Goal: Transaction & Acquisition: Book appointment/travel/reservation

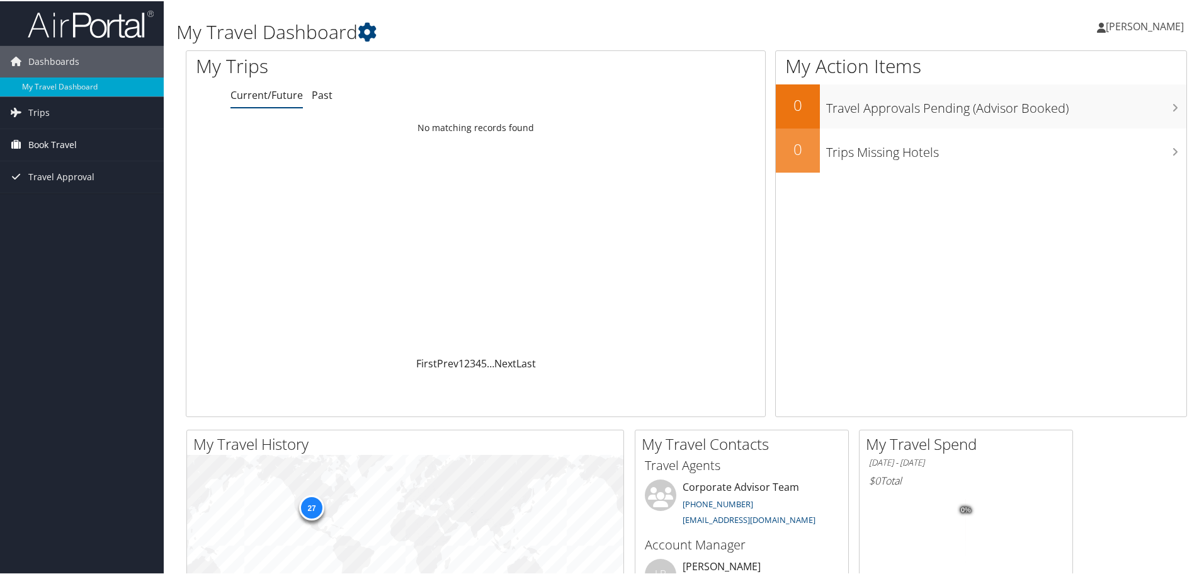
click at [52, 141] on span "Book Travel" at bounding box center [52, 143] width 48 height 31
click at [71, 205] on link "Book/Manage Online Trips" at bounding box center [82, 206] width 164 height 19
click at [1148, 28] on span "[PERSON_NAME]" at bounding box center [1145, 25] width 78 height 14
click at [1088, 195] on link "Sign Out" at bounding box center [1111, 205] width 140 height 21
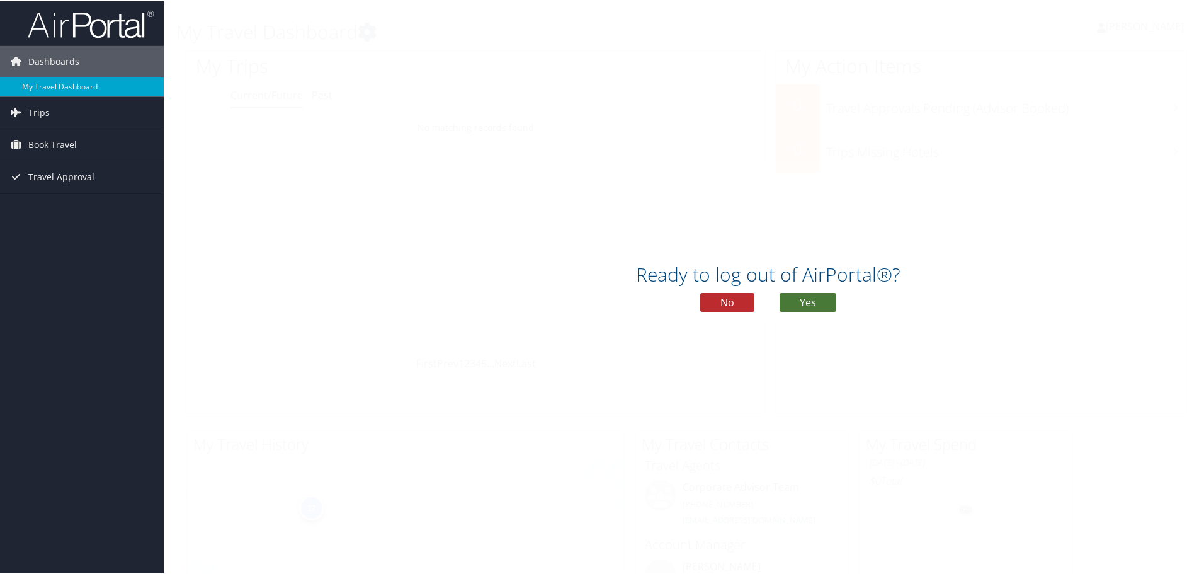
click at [793, 297] on button "Yes" at bounding box center [807, 301] width 57 height 19
